Goal: Transaction & Acquisition: Purchase product/service

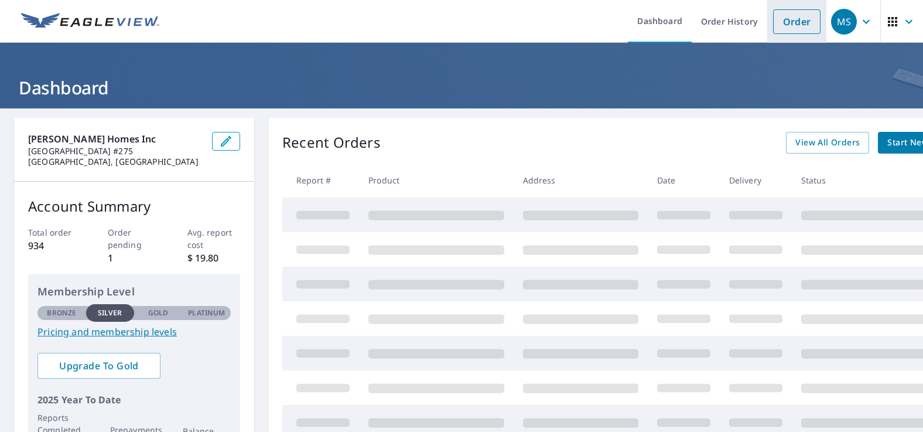
click at [778, 30] on link "Order" at bounding box center [796, 21] width 47 height 25
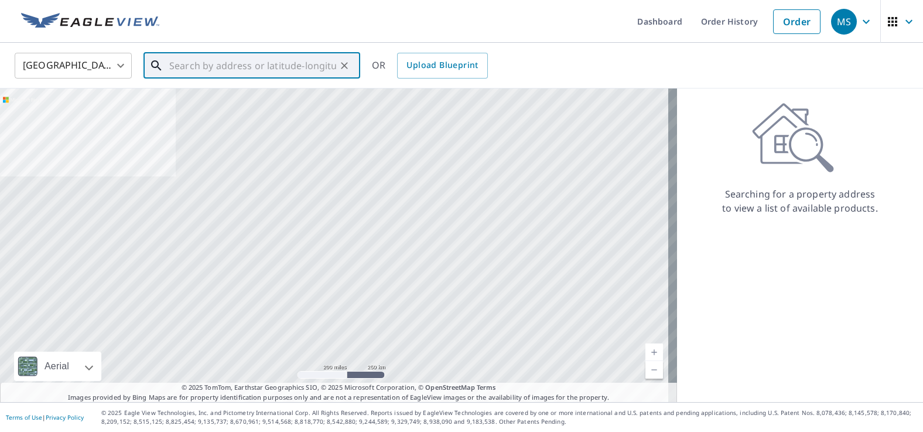
click at [181, 64] on input "text" at bounding box center [252, 65] width 167 height 33
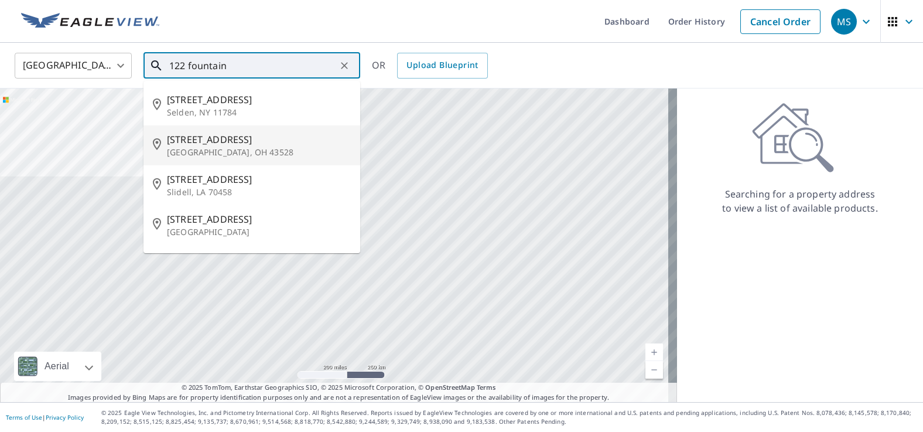
click at [208, 146] on p "[GEOGRAPHIC_DATA], OH 43528" at bounding box center [259, 152] width 184 height 12
type input "[STREET_ADDRESS][PERSON_NAME]"
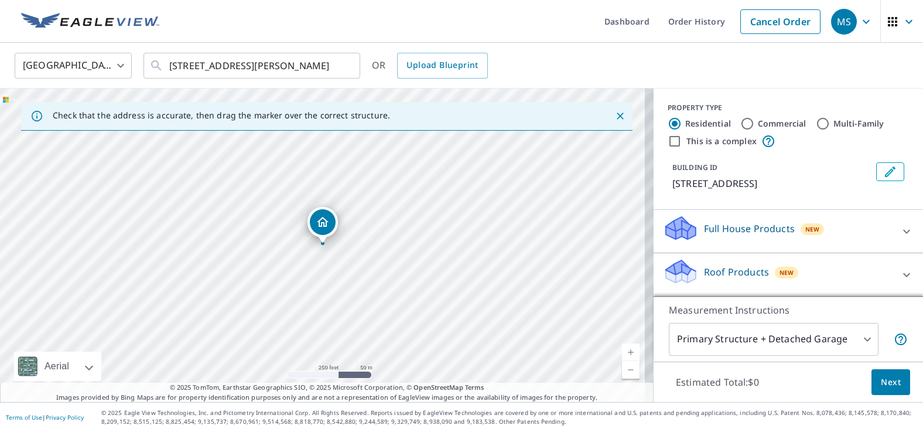
click at [710, 270] on p "Roof Products" at bounding box center [736, 272] width 65 height 14
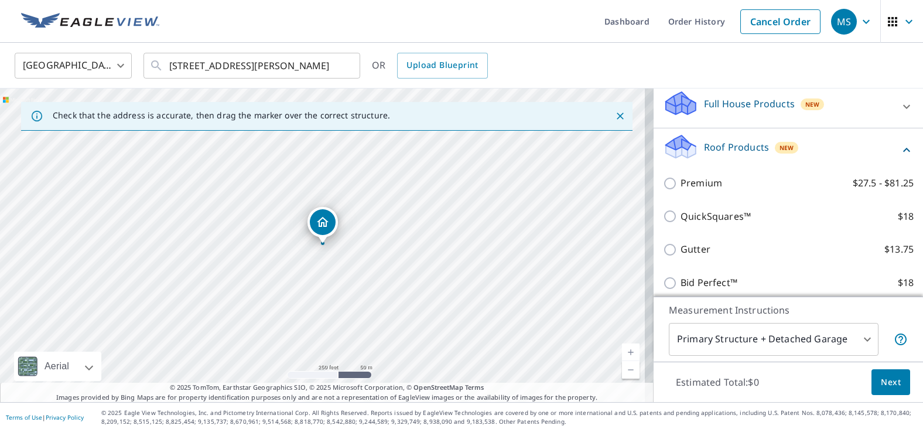
scroll to position [164, 0]
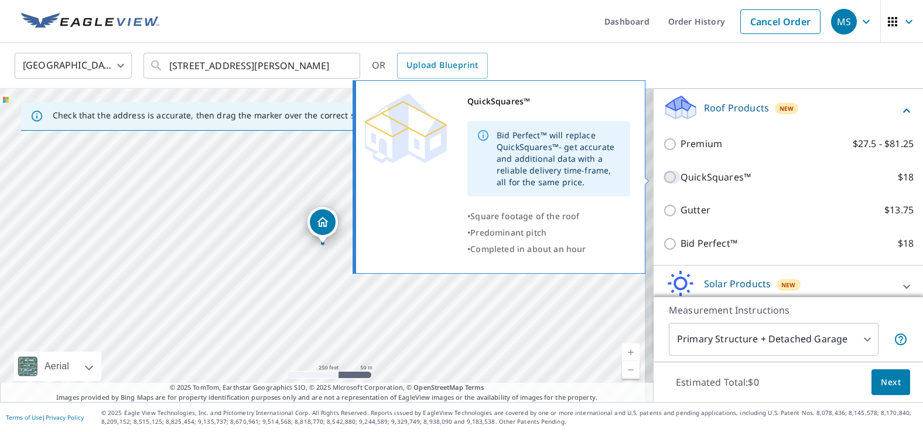
click at [663, 179] on input "QuickSquares™ $18" at bounding box center [672, 177] width 18 height 14
checkbox input "true"
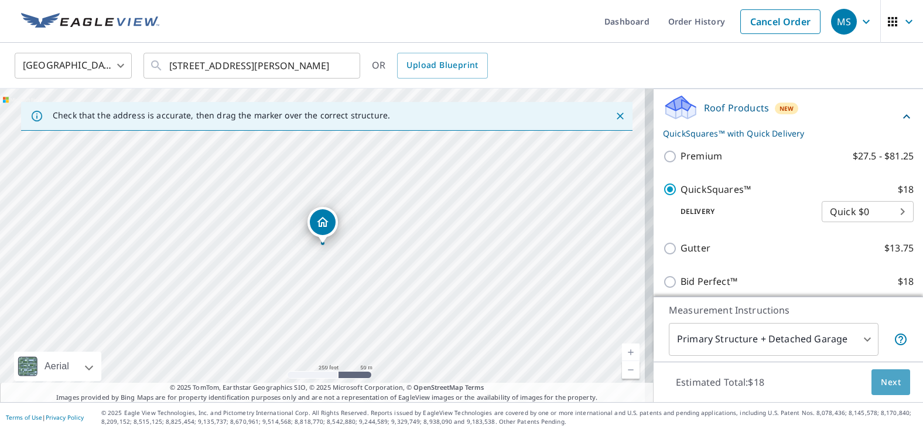
click at [889, 390] on button "Next" at bounding box center [891, 382] width 39 height 26
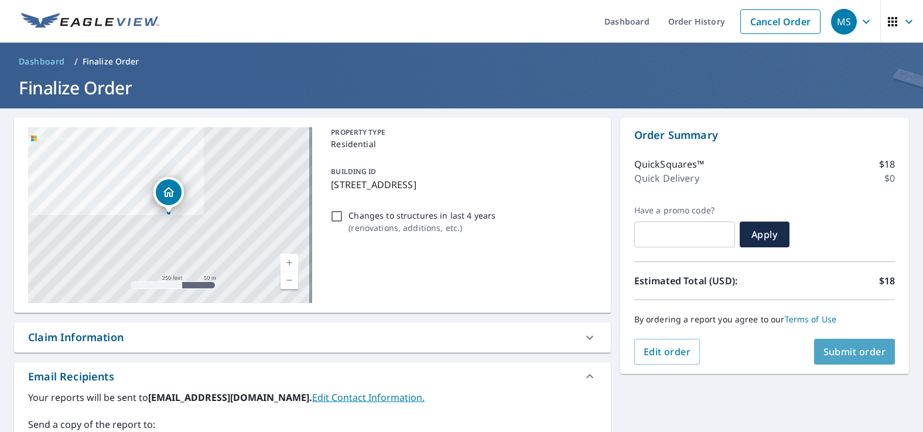
click at [860, 347] on span "Submit order" at bounding box center [855, 351] width 63 height 13
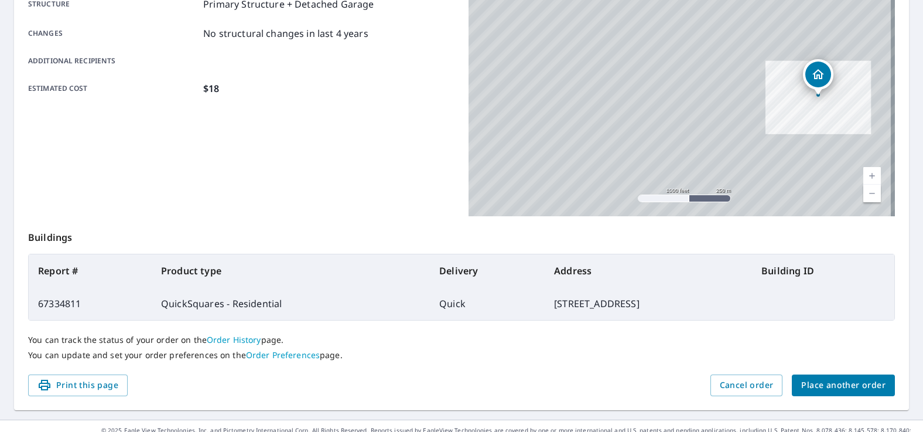
scroll to position [258, 0]
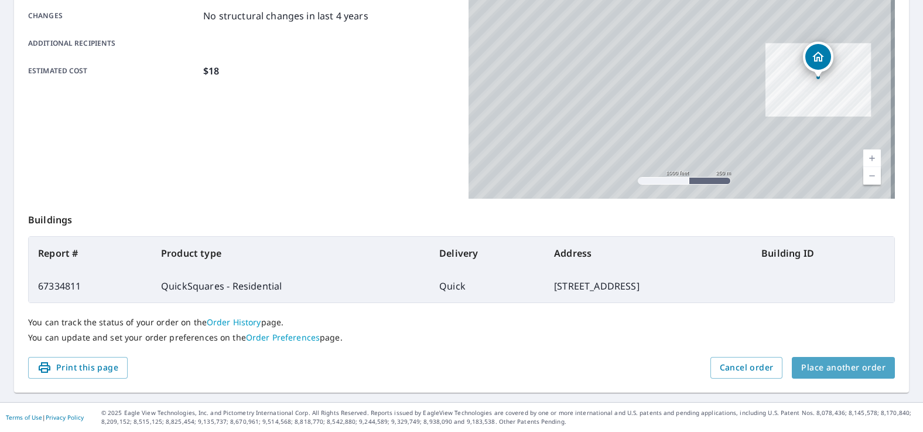
click at [839, 370] on span "Place another order" at bounding box center [844, 367] width 84 height 15
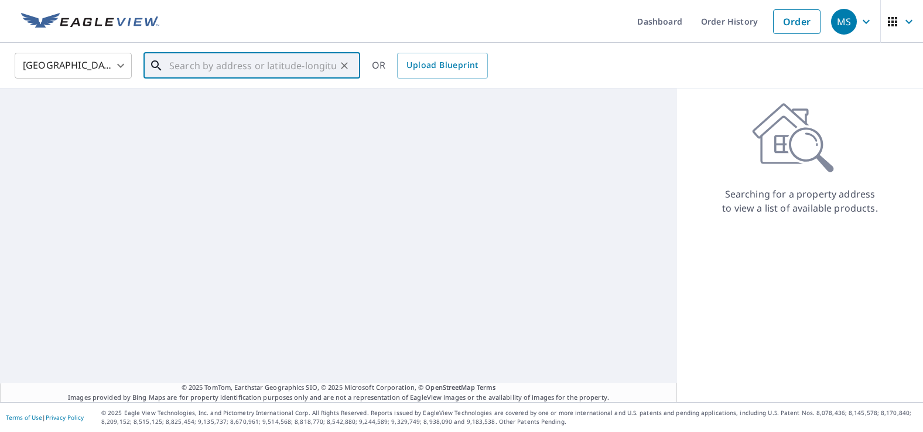
click at [178, 62] on input "text" at bounding box center [252, 65] width 167 height 33
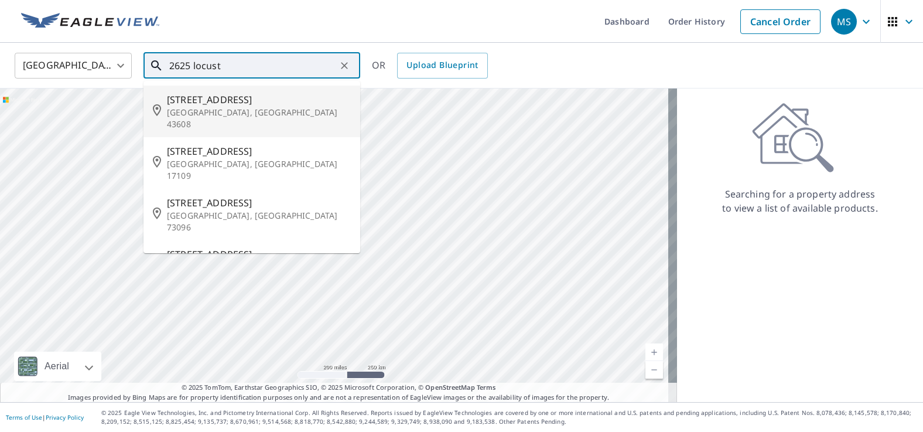
click at [189, 107] on p "[GEOGRAPHIC_DATA], [GEOGRAPHIC_DATA] 43608" at bounding box center [259, 118] width 184 height 23
type input "[STREET_ADDRESS]"
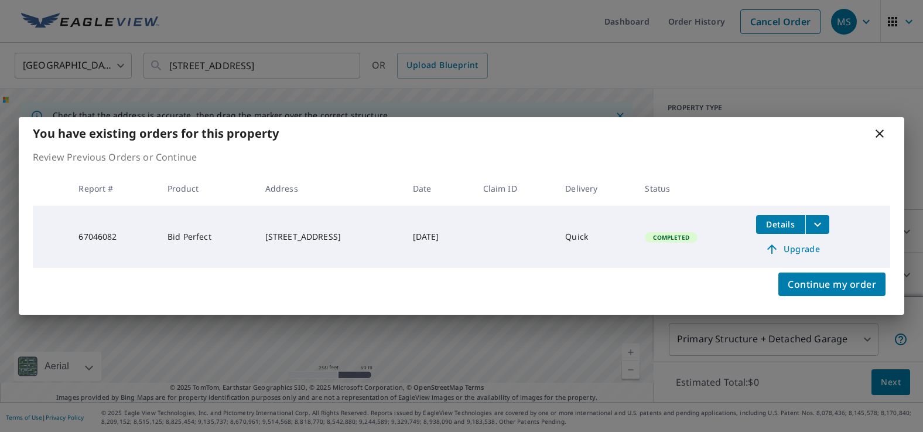
click at [792, 231] on button "Details" at bounding box center [780, 224] width 49 height 19
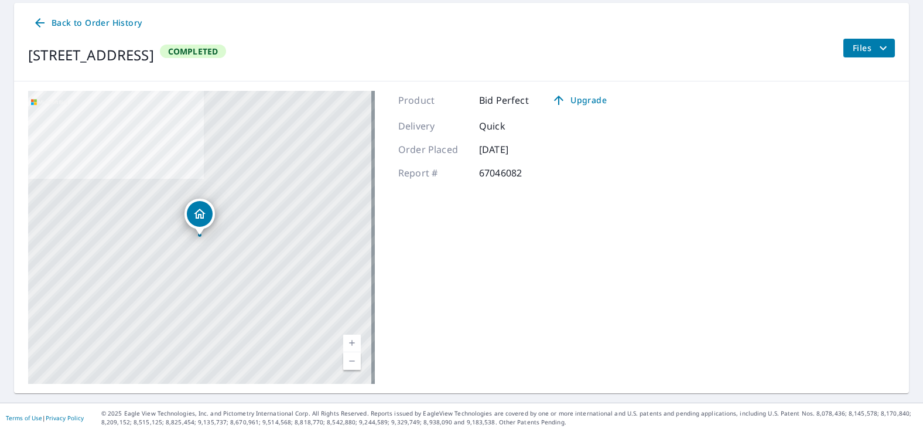
scroll to position [115, 0]
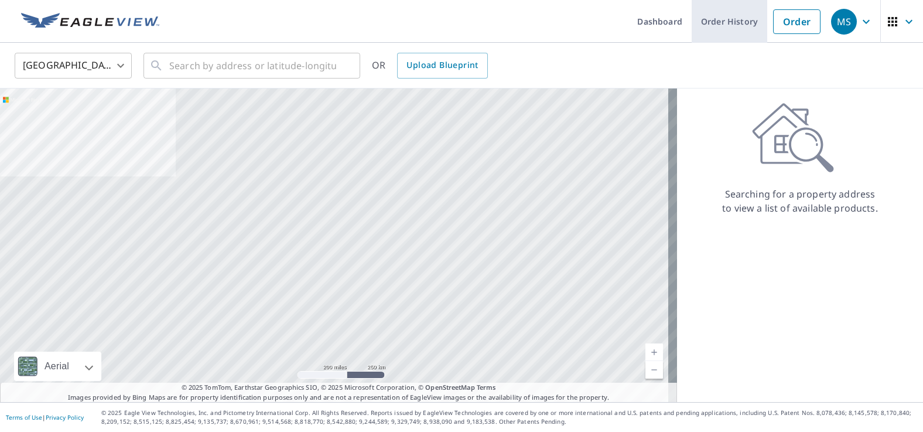
click at [706, 25] on link "Order History" at bounding box center [730, 21] width 76 height 43
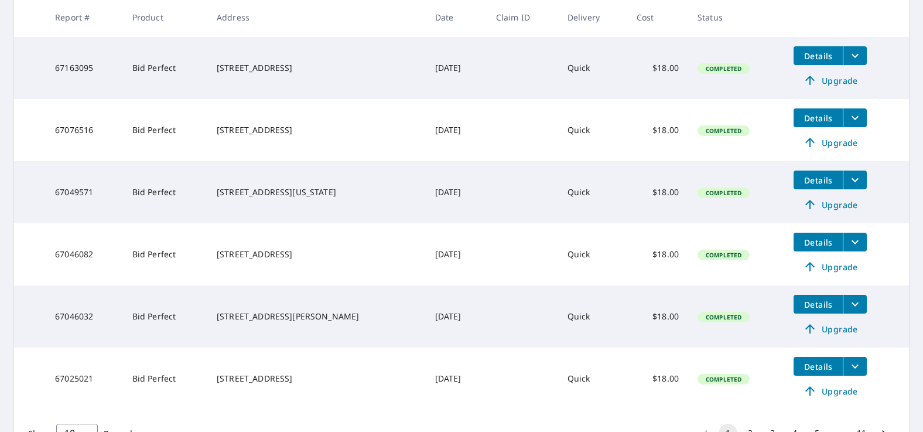
scroll to position [469, 0]
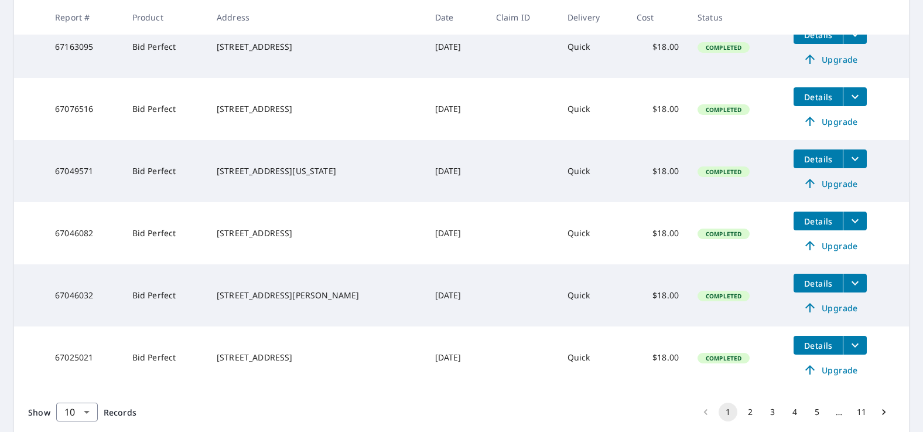
click at [848, 227] on icon "filesDropdownBtn-67046082" at bounding box center [855, 221] width 14 height 14
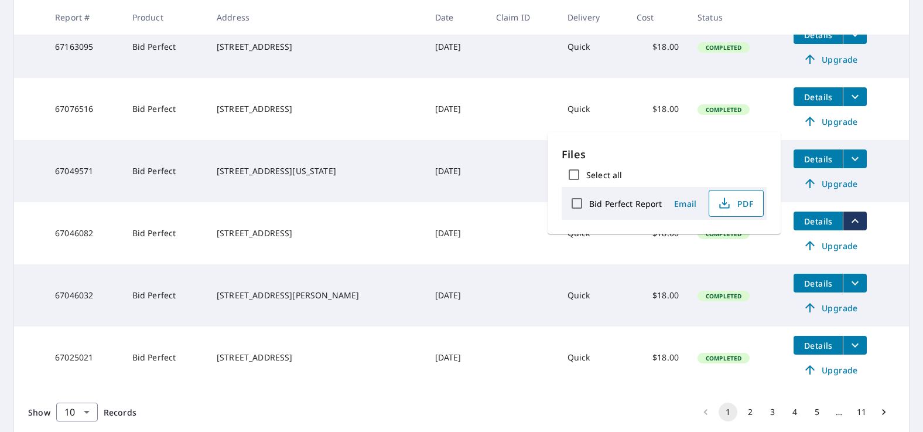
click at [744, 203] on span "PDF" at bounding box center [736, 203] width 38 height 14
click at [656, 203] on label "Bid Perfect Report" at bounding box center [625, 203] width 73 height 11
click at [589, 203] on input "Bid Perfect Report" at bounding box center [577, 203] width 25 height 25
checkbox input "true"
